Goal: Find specific page/section: Find specific page/section

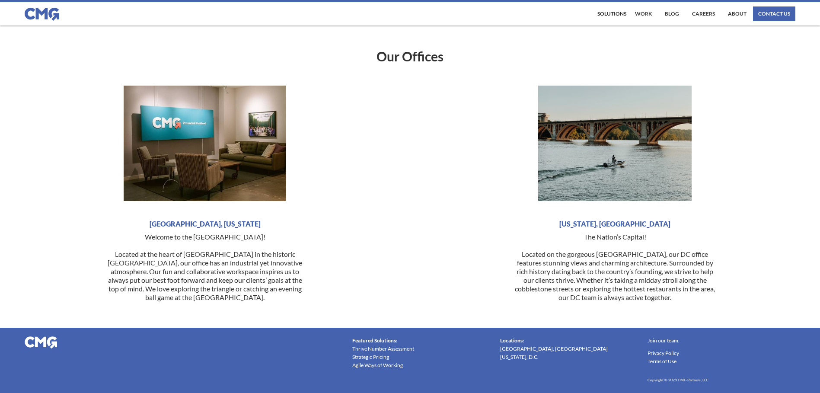
scroll to position [2110, 0]
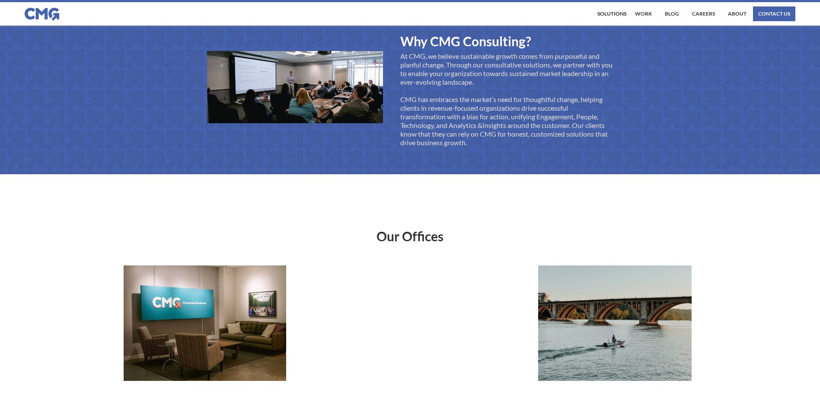
scroll to position [2110, 0]
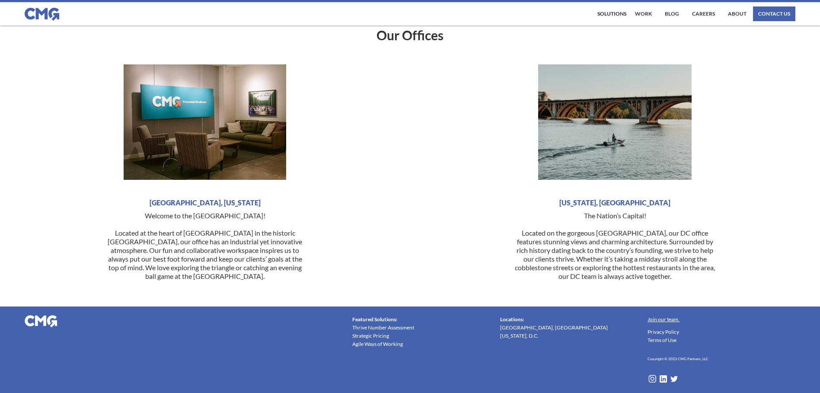
click at [665, 317] on link "Join our team." at bounding box center [664, 319] width 32 height 8
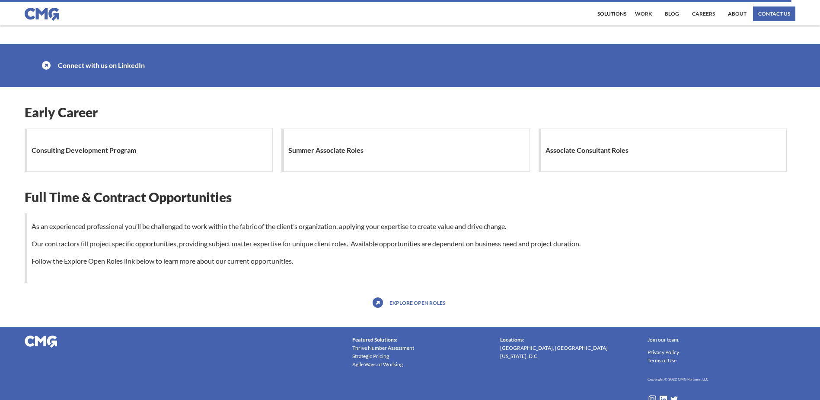
scroll to position [734, 0]
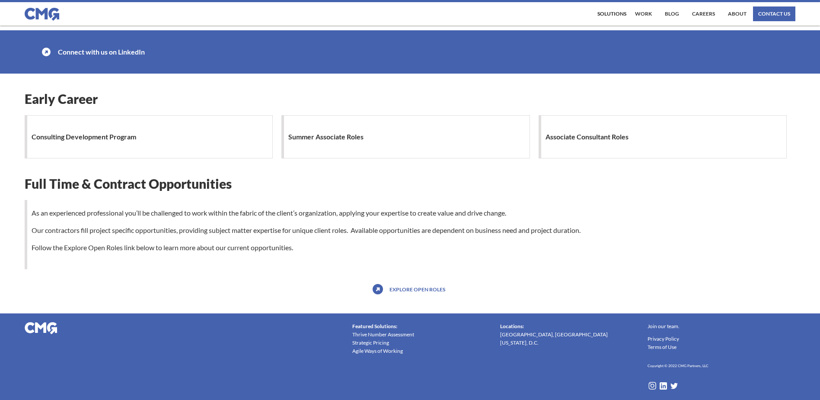
click at [408, 290] on link "Explore open roles" at bounding box center [417, 289] width 60 height 14
